Goal: Task Accomplishment & Management: Use online tool/utility

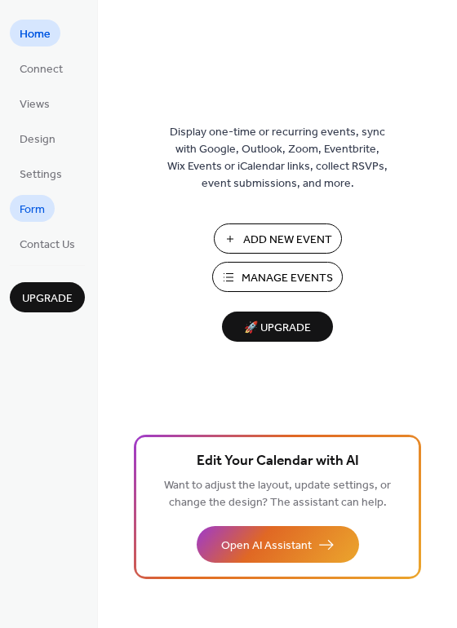
click at [35, 203] on span "Form" at bounding box center [32, 209] width 25 height 17
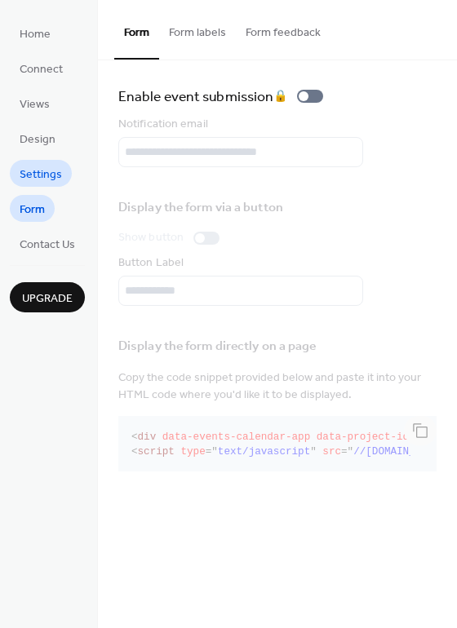
click at [38, 177] on span "Settings" at bounding box center [41, 174] width 42 height 17
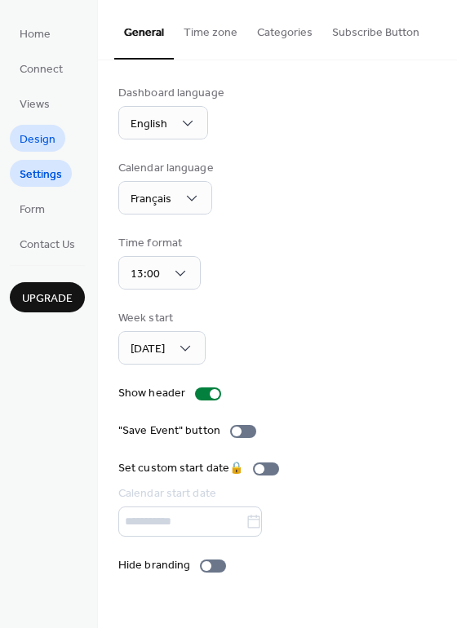
click at [43, 137] on span "Design" at bounding box center [38, 139] width 36 height 17
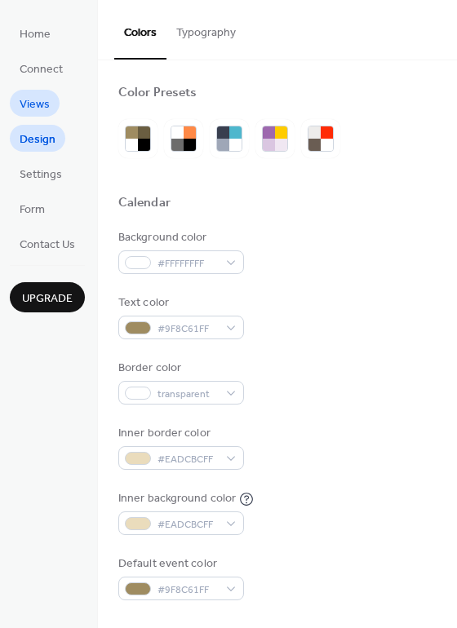
click at [45, 103] on span "Views" at bounding box center [35, 104] width 30 height 17
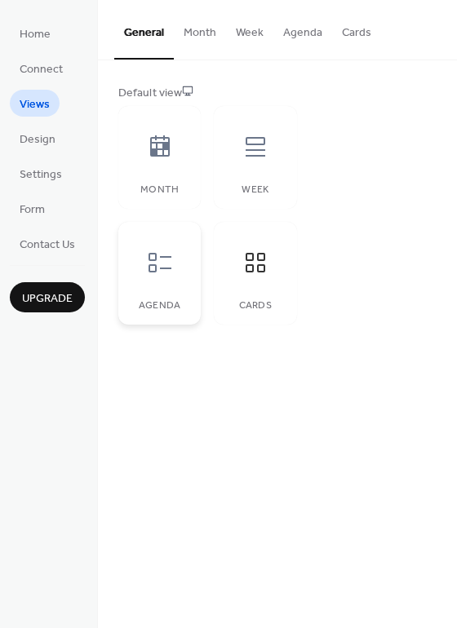
click at [155, 275] on icon at bounding box center [160, 263] width 26 height 26
click at [157, 277] on div at bounding box center [159, 262] width 49 height 49
click at [153, 252] on icon at bounding box center [160, 263] width 26 height 26
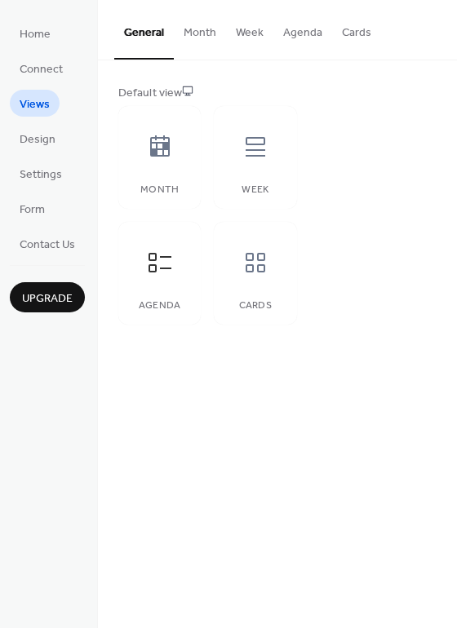
click at [294, 36] on button "Agenda" at bounding box center [302, 29] width 59 height 58
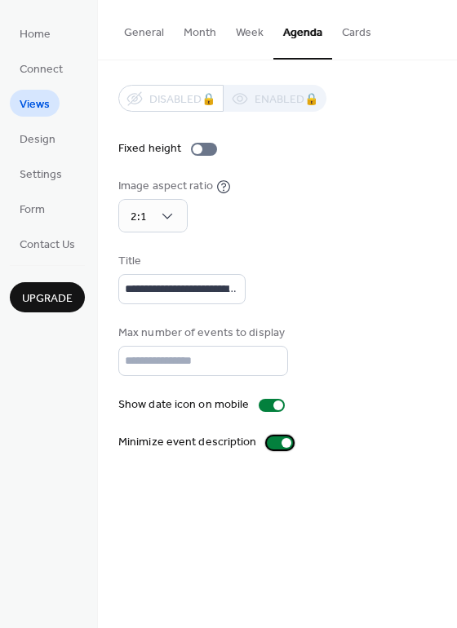
click at [281, 448] on div at bounding box center [286, 443] width 10 height 10
click at [268, 412] on div at bounding box center [272, 405] width 26 height 13
click at [38, 67] on span "Connect" at bounding box center [41, 69] width 43 height 17
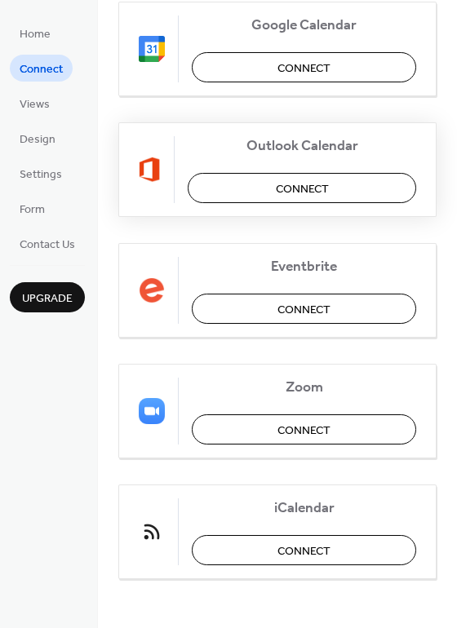
scroll to position [263, 0]
click at [290, 549] on span "Connect" at bounding box center [303, 551] width 53 height 17
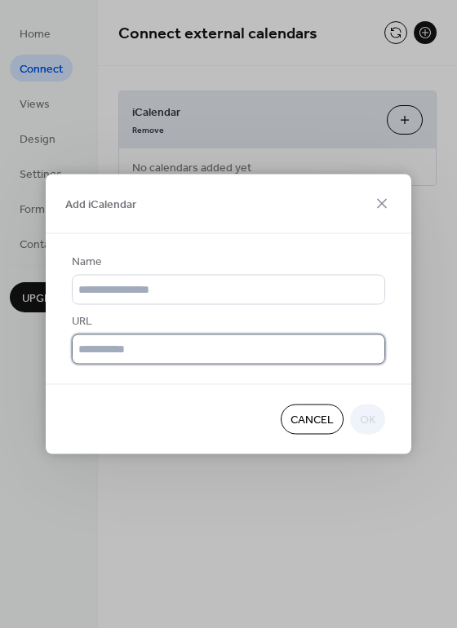
click at [140, 348] on input "text" at bounding box center [228, 349] width 313 height 30
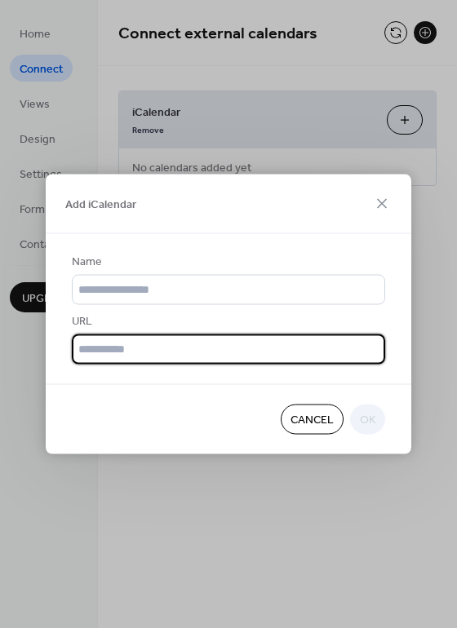
paste input "**********"
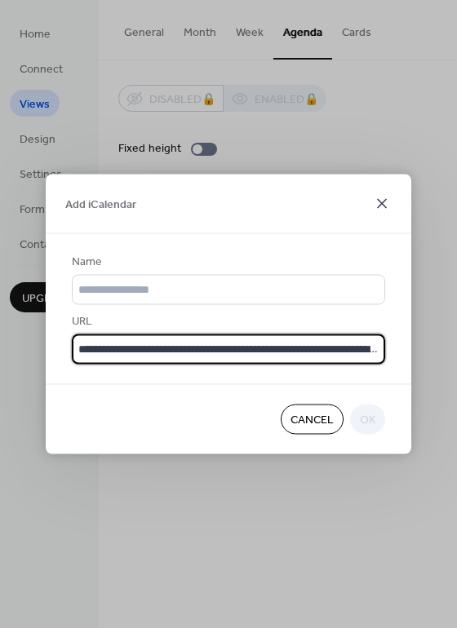
type input "**********"
click at [382, 195] on icon at bounding box center [382, 204] width 20 height 20
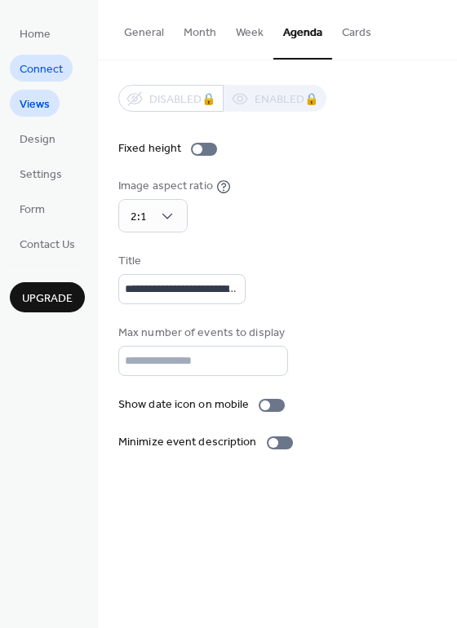
click at [45, 64] on span "Connect" at bounding box center [41, 69] width 43 height 17
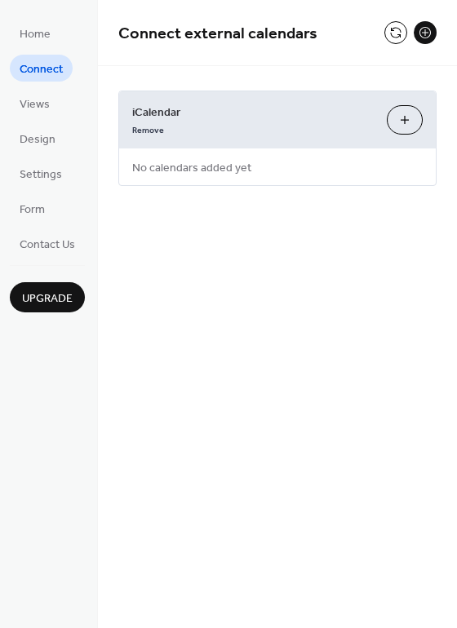
click at [400, 121] on button "Add iCalendar" at bounding box center [405, 119] width 36 height 29
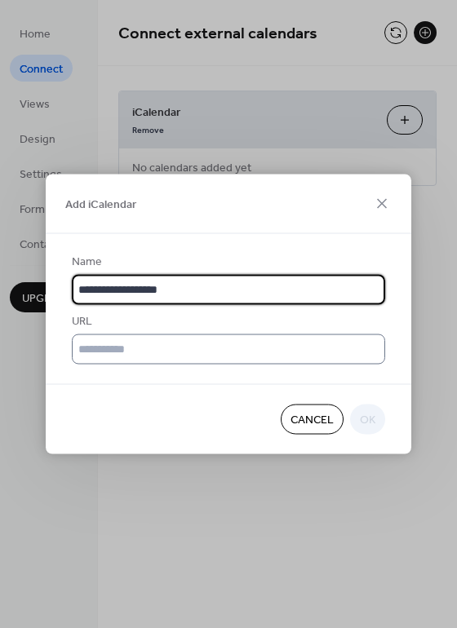
type input "**********"
click at [156, 346] on input "text" at bounding box center [228, 349] width 313 height 30
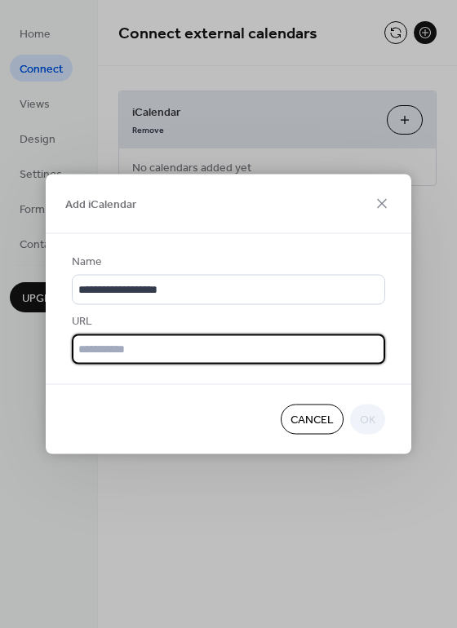
paste input "**********"
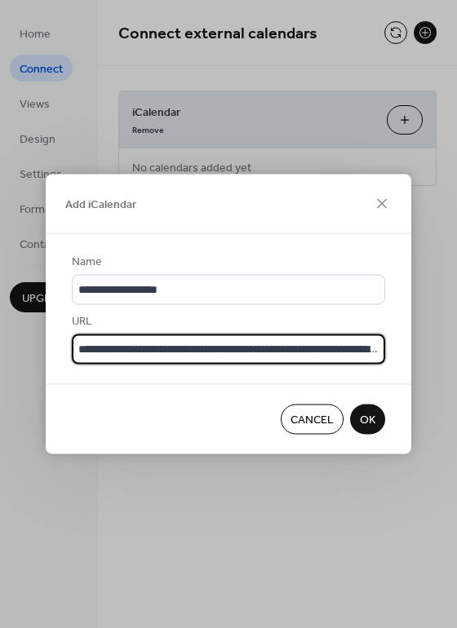
type input "**********"
click at [369, 422] on span "OK" at bounding box center [367, 420] width 15 height 17
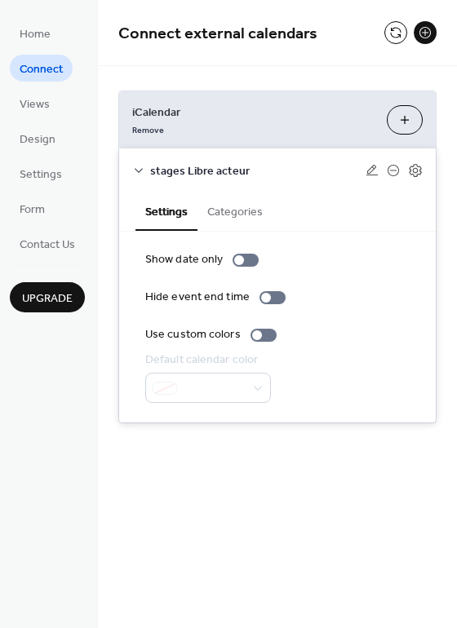
click at [341, 283] on div "Show date only Hide event end time Use custom colors Default calendar color" at bounding box center [277, 327] width 264 height 152
click at [267, 295] on div at bounding box center [272, 297] width 26 height 13
click at [267, 294] on div at bounding box center [272, 297] width 26 height 13
click at [240, 259] on div at bounding box center [239, 260] width 10 height 10
click at [242, 221] on button "Categories" at bounding box center [234, 211] width 75 height 38
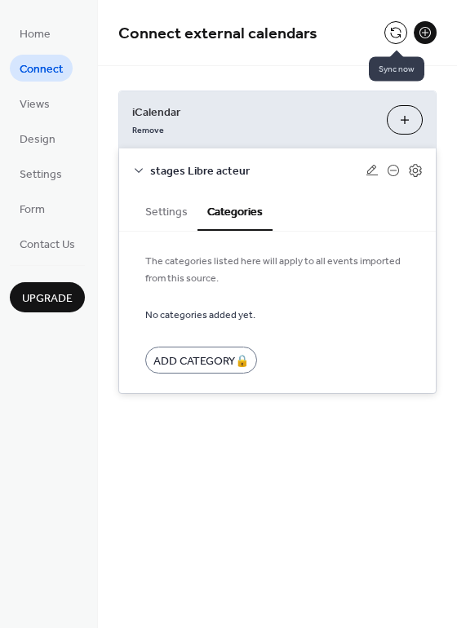
click at [390, 35] on button at bounding box center [395, 32] width 23 height 23
click at [394, 35] on button at bounding box center [395, 32] width 23 height 23
click at [428, 38] on button at bounding box center [425, 32] width 23 height 23
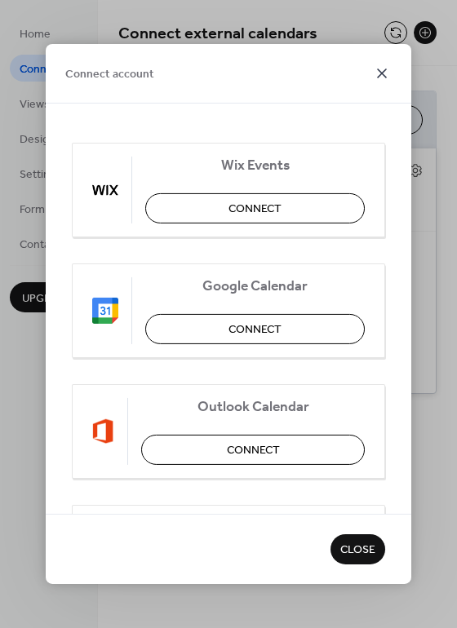
click at [381, 76] on icon at bounding box center [382, 74] width 20 height 20
